Goal: Information Seeking & Learning: Learn about a topic

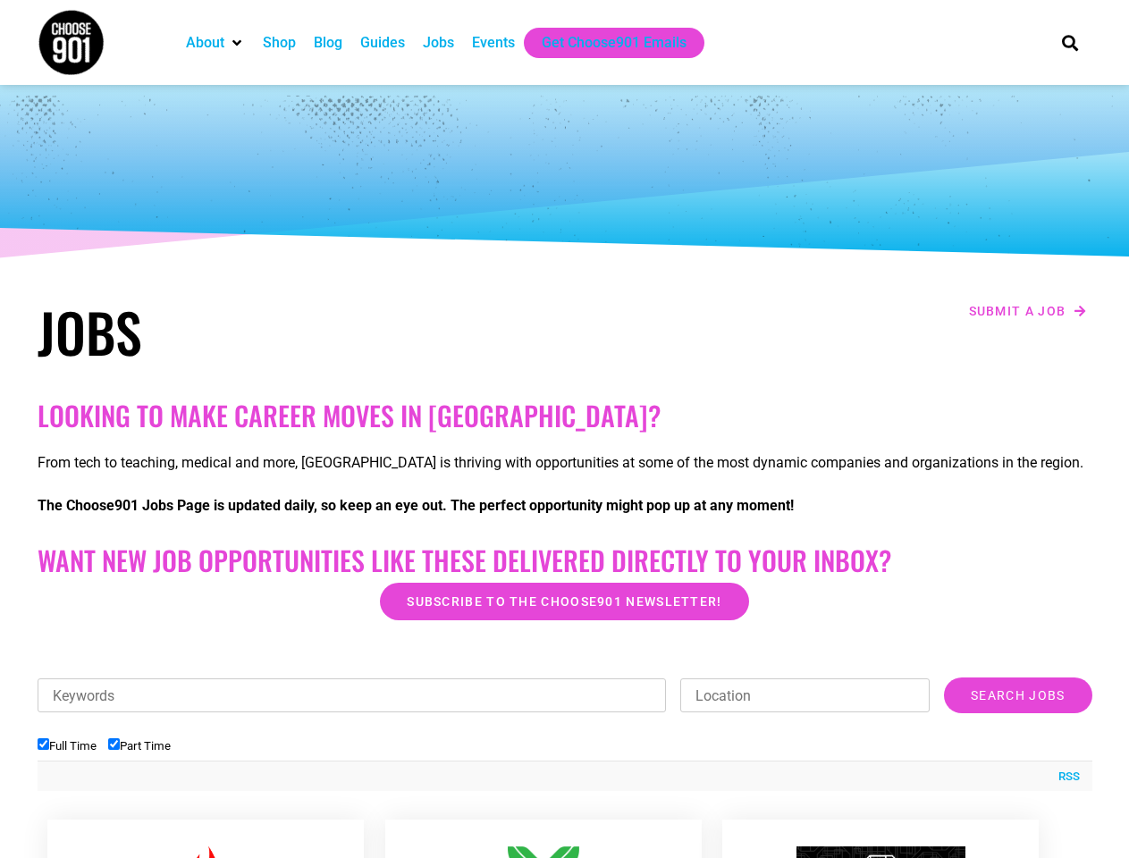
click at [564, 429] on h2 "Looking to make career moves in [GEOGRAPHIC_DATA]?" at bounding box center [565, 415] width 1054 height 32
click at [565, 768] on div "RSS" at bounding box center [565, 775] width 1054 height 30
click at [565, 734] on ul "Full Time Part Time" at bounding box center [565, 745] width 1054 height 29
